Goal: Transaction & Acquisition: Download file/media

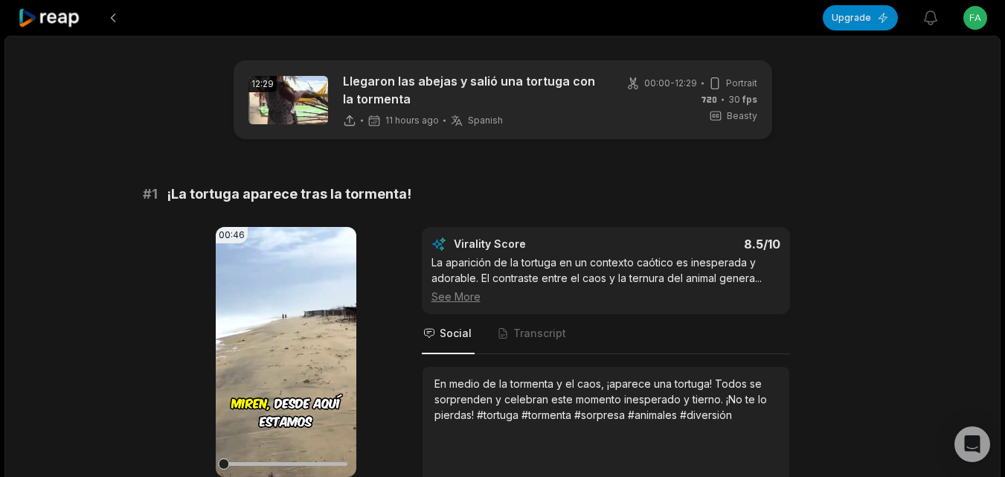
click at [775, 208] on div "# 1 ¡La tortuga aparece tras la tormenta! 00:46 Your browser does not support m…" at bounding box center [503, 354] width 720 height 341
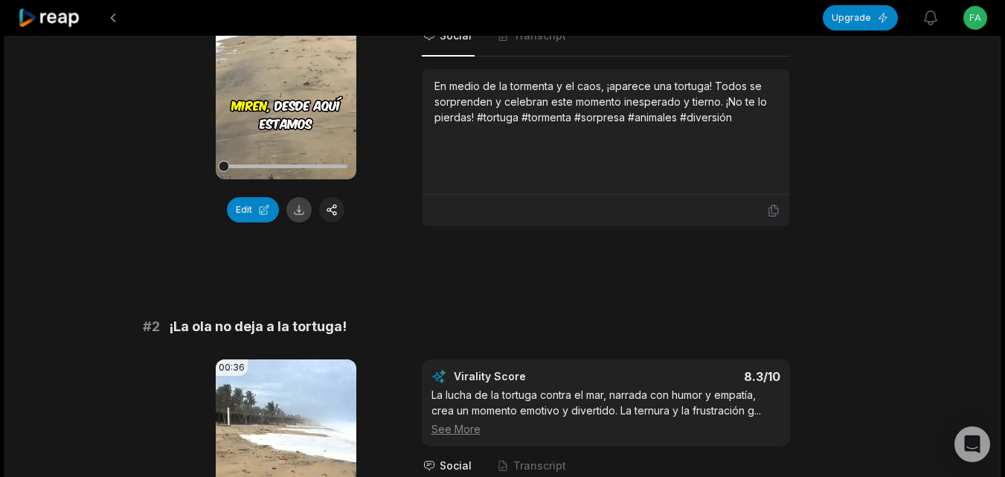
click at [298, 207] on button at bounding box center [299, 209] width 25 height 25
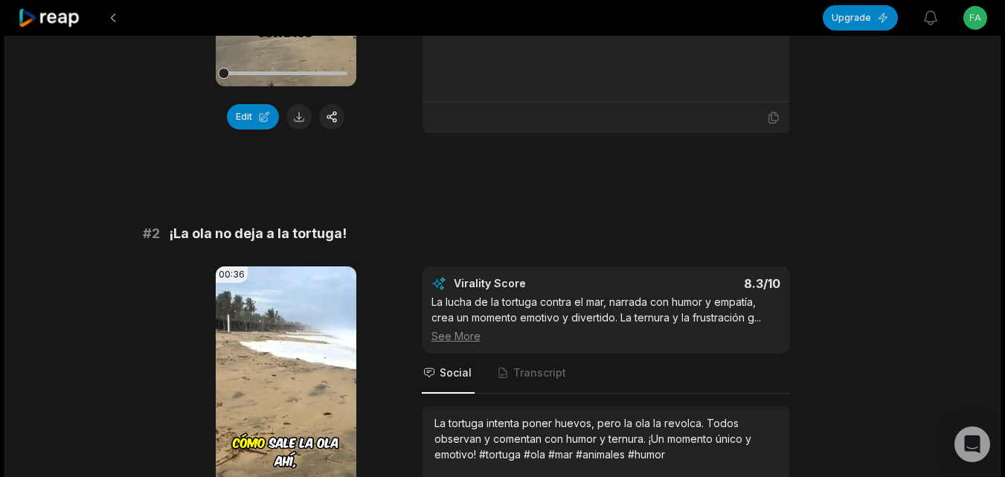
scroll to position [521, 0]
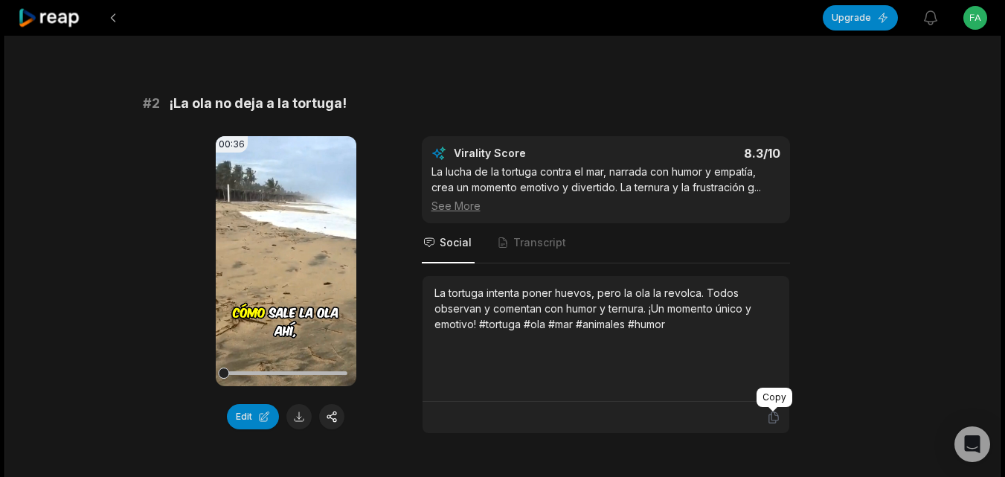
click at [777, 416] on icon at bounding box center [773, 417] width 13 height 13
click at [305, 414] on button at bounding box center [299, 416] width 25 height 25
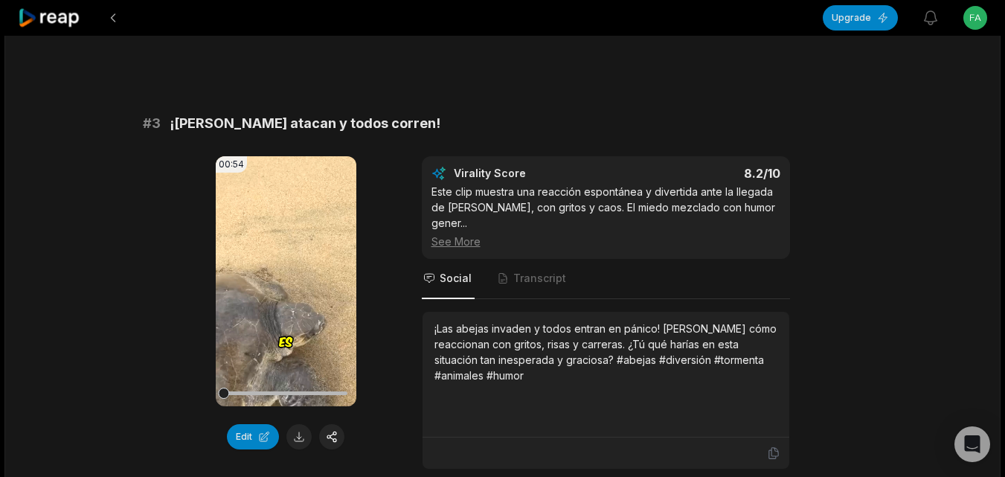
scroll to position [967, 0]
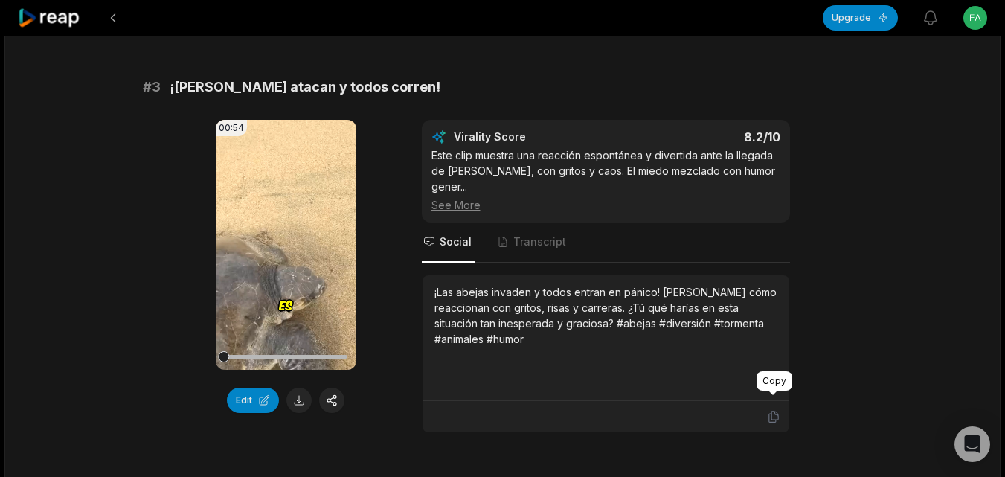
click at [776, 410] on icon at bounding box center [773, 416] width 13 height 13
click at [296, 397] on button at bounding box center [299, 400] width 25 height 25
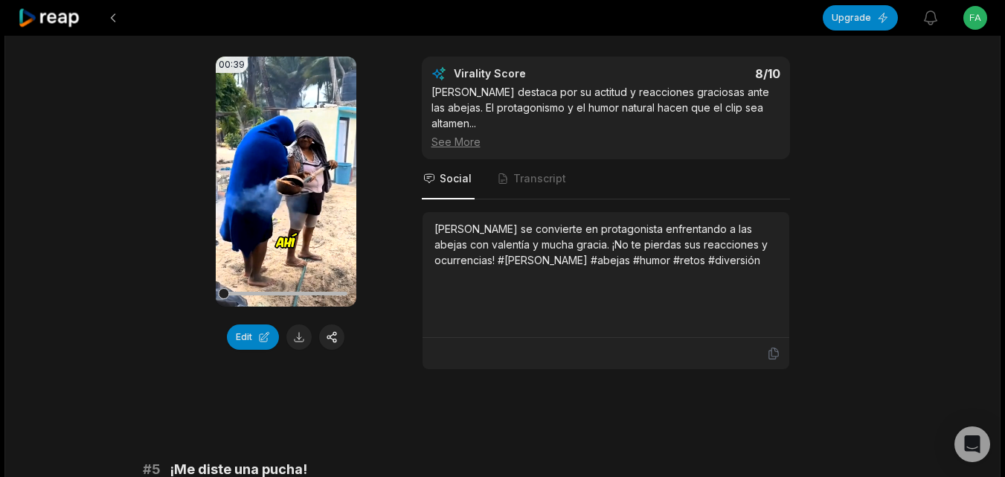
scroll to position [1488, 0]
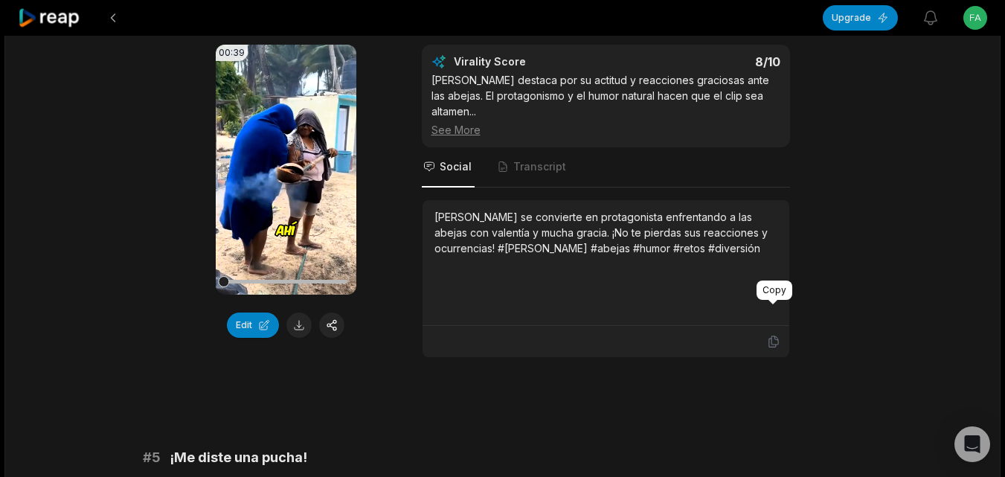
click at [776, 335] on icon at bounding box center [773, 341] width 13 height 13
click at [290, 313] on button at bounding box center [299, 325] width 25 height 25
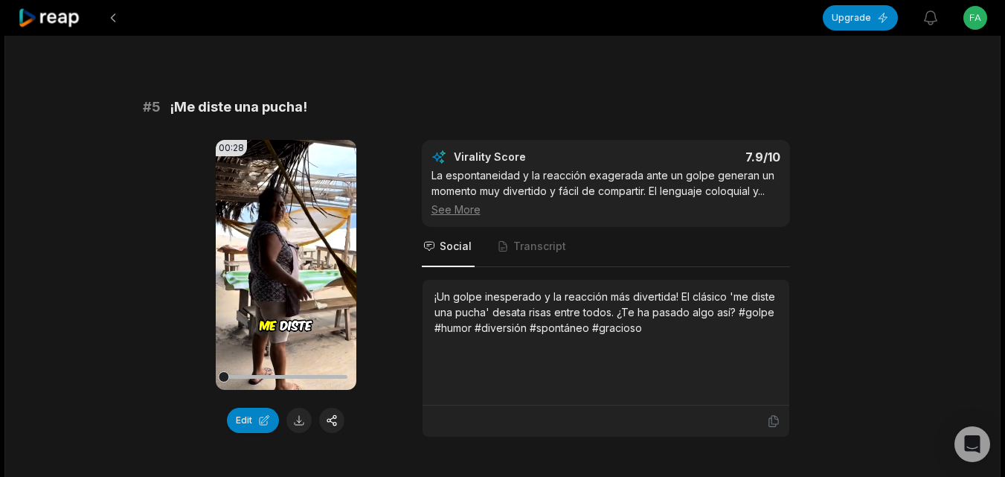
scroll to position [1861, 0]
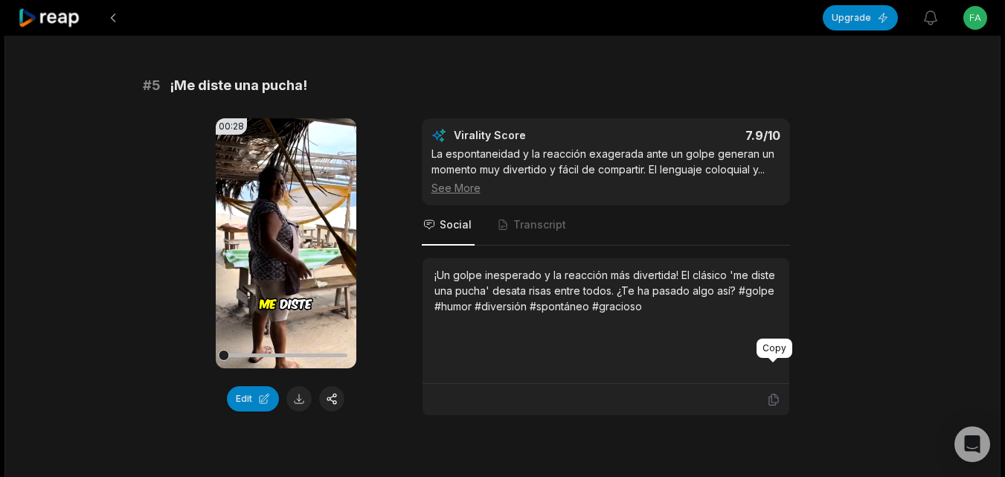
click at [776, 393] on icon at bounding box center [773, 399] width 13 height 13
click at [303, 386] on button at bounding box center [299, 398] width 25 height 25
